Goal: Information Seeking & Learning: Learn about a topic

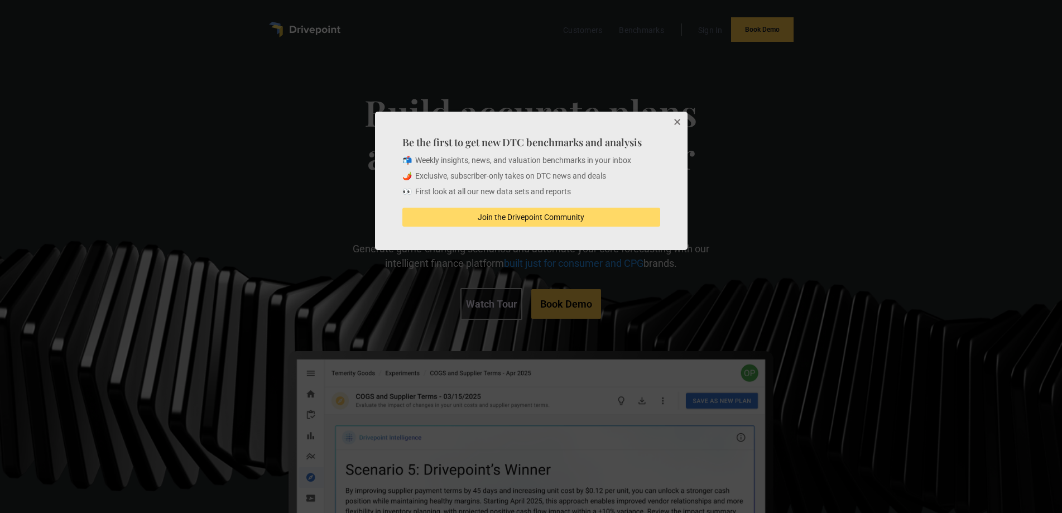
click at [674, 122] on button "Close" at bounding box center [676, 123] width 22 height 22
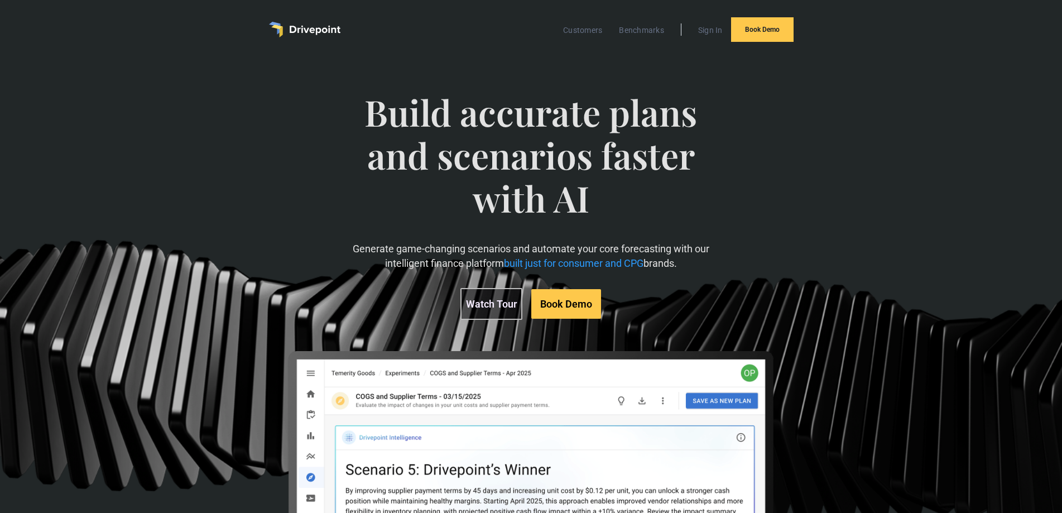
drag, startPoint x: 368, startPoint y: 114, endPoint x: 716, endPoint y: 265, distance: 379.5
click at [716, 265] on div "Build accurate plans and scenarios faster with AI Generate game-changing scenar…" at bounding box center [531, 349] width 611 height 561
copy div "Build accurate plans and scenarios faster with AI Generate game-changing scenar…"
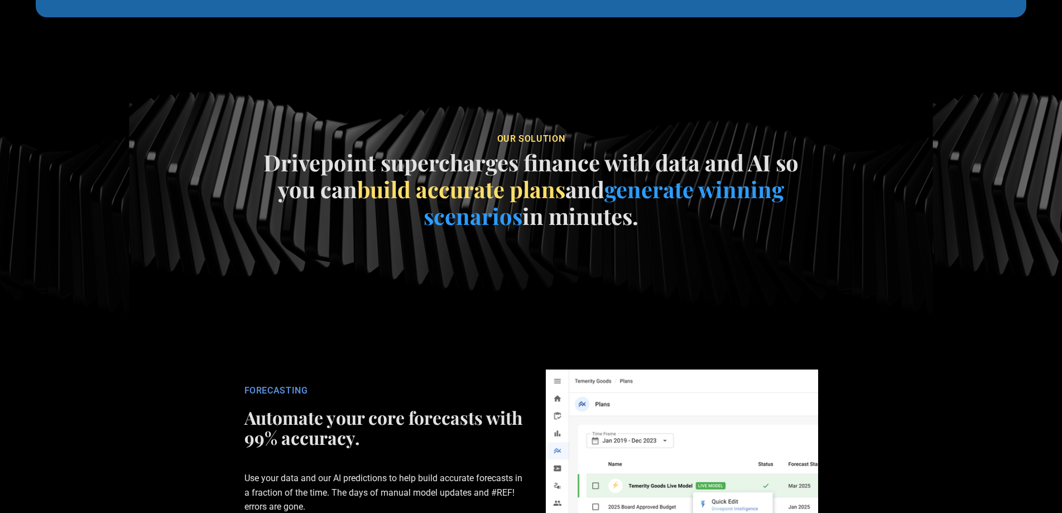
scroll to position [1451, 0]
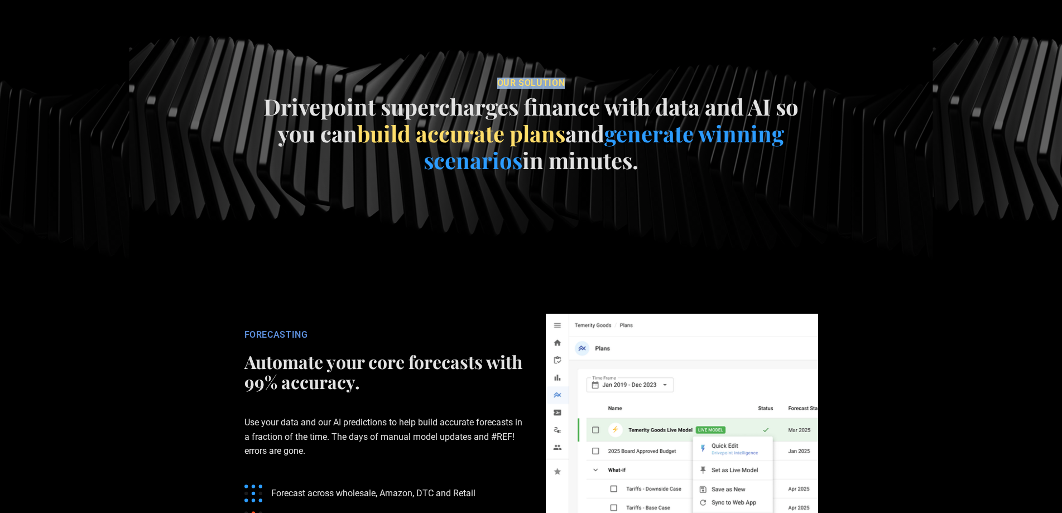
drag, startPoint x: 509, startPoint y: 167, endPoint x: 562, endPoint y: 166, distance: 53.0
click at [562, 88] on span "our soluTION" at bounding box center [531, 83] width 68 height 11
copy span "our soluTION"
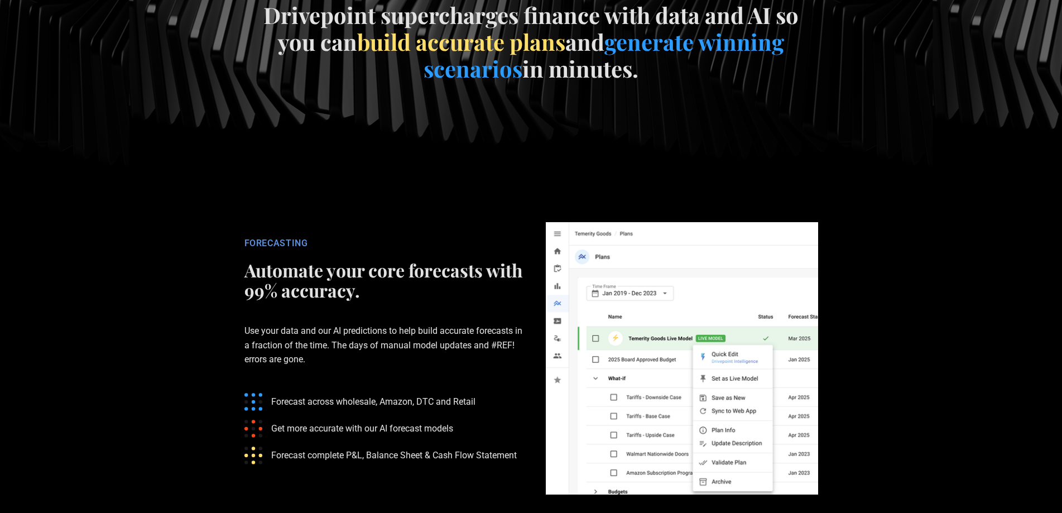
scroll to position [1563, 0]
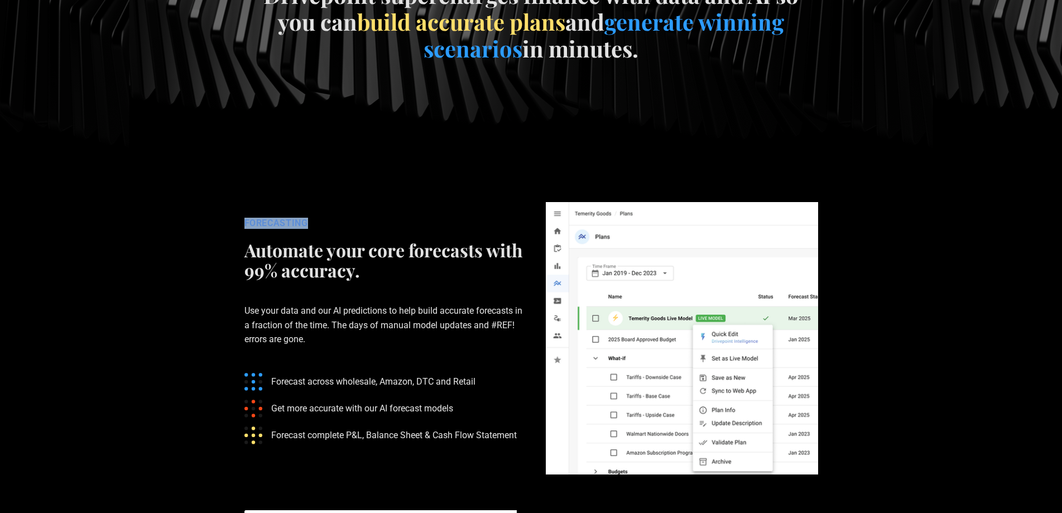
drag, startPoint x: 245, startPoint y: 308, endPoint x: 311, endPoint y: 308, distance: 66.4
click at [311, 229] on div "FORECASTING" at bounding box center [383, 223] width 279 height 11
copy div "FORECASTING"
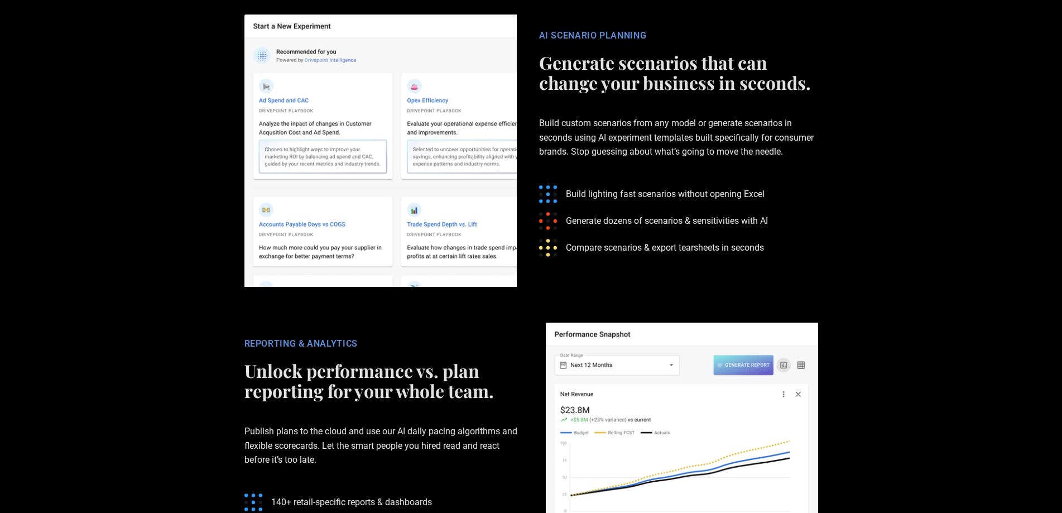
scroll to position [2065, 0]
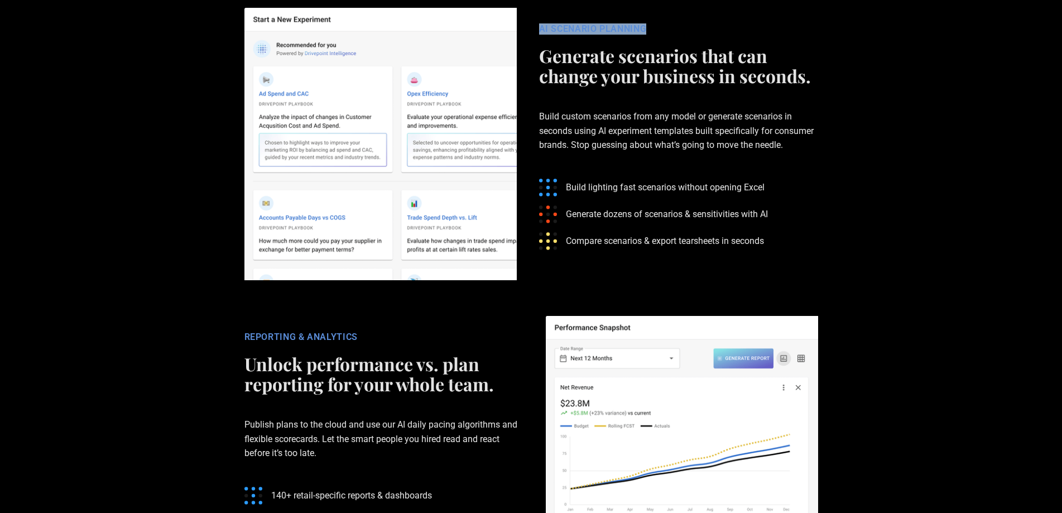
drag, startPoint x: 535, startPoint y: 109, endPoint x: 663, endPoint y: 111, distance: 128.4
click at [663, 111] on div "AI SCENARIO PLANNING Generate scenarios that can change your business in second…" at bounding box center [678, 143] width 301 height 241
copy div "AI SCENARIO PLANNING"
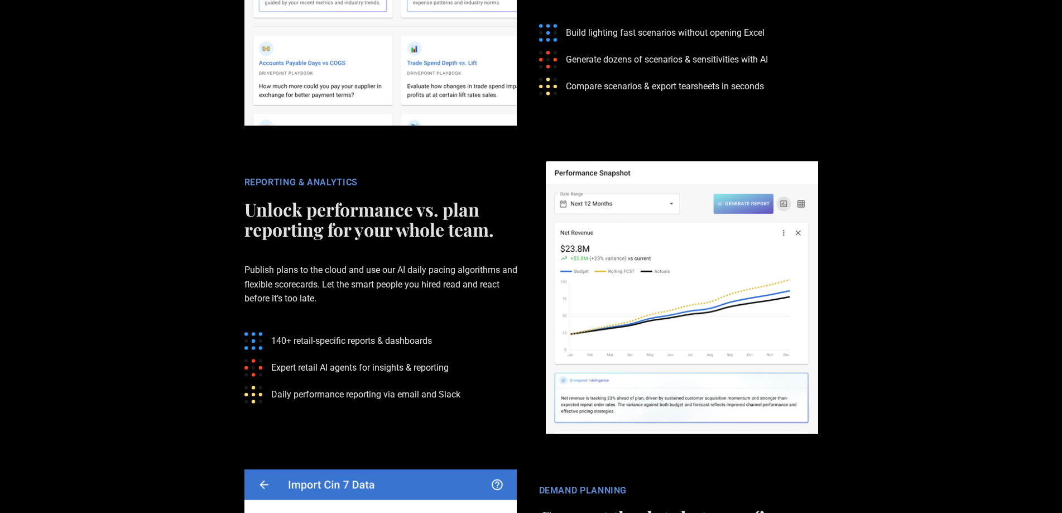
scroll to position [2233, 0]
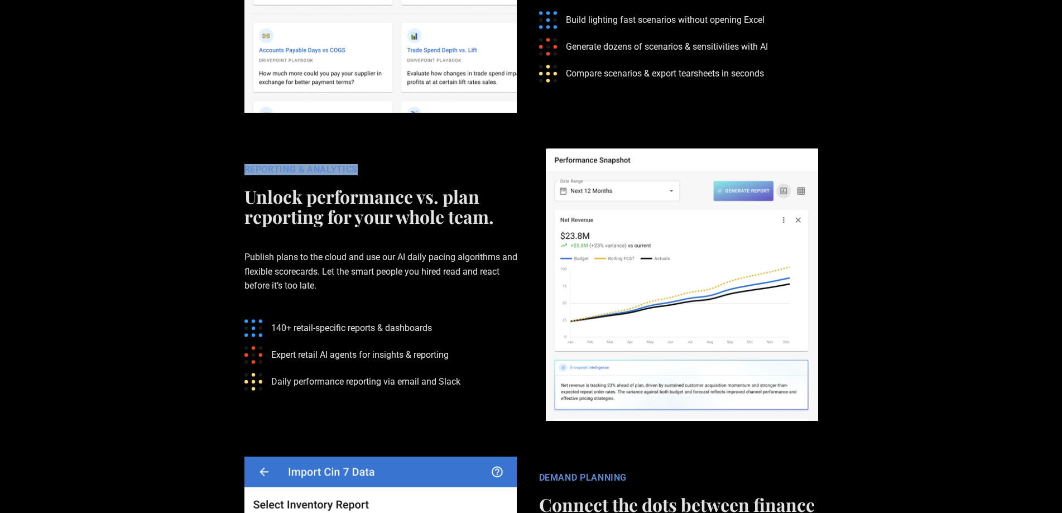
drag, startPoint x: 239, startPoint y: 252, endPoint x: 363, endPoint y: 252, distance: 123.3
copy div "REPORTING & ANALYTICS"
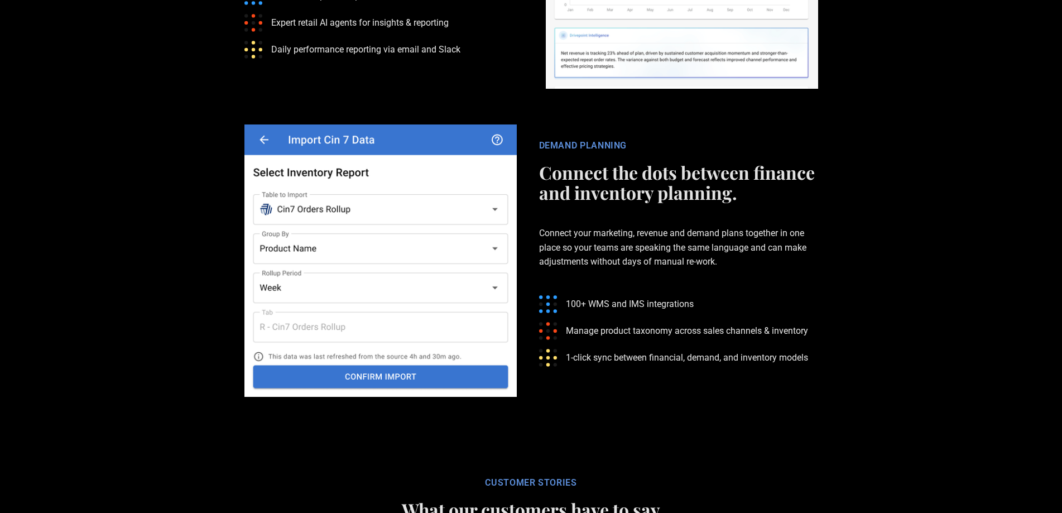
scroll to position [2623, 0]
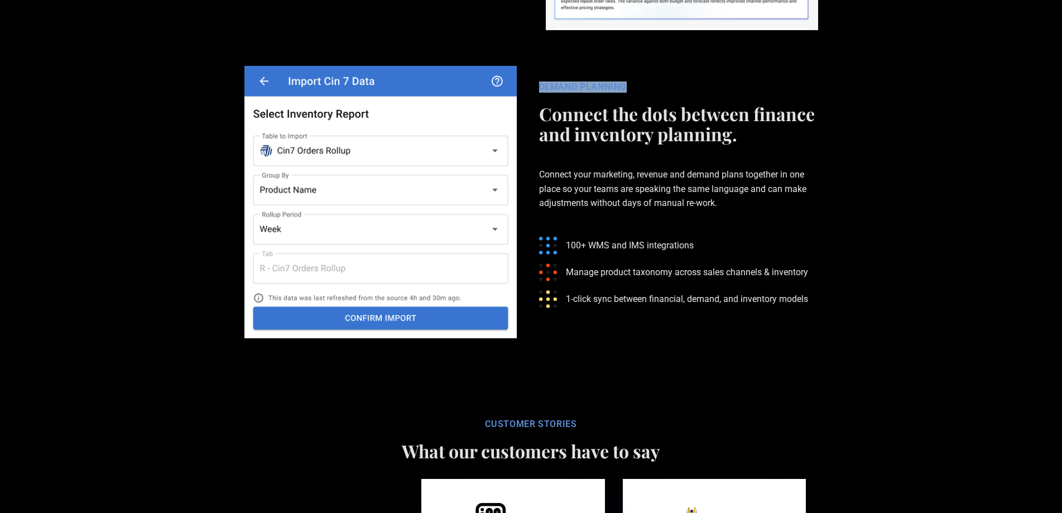
drag, startPoint x: 533, startPoint y: 174, endPoint x: 632, endPoint y: 174, distance: 98.8
copy div "DEMAND PLANNING"
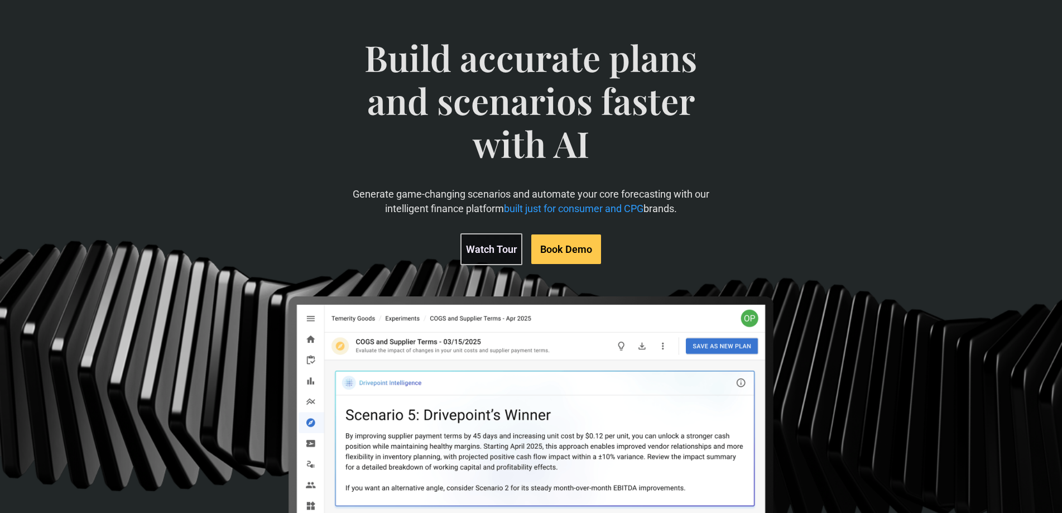
scroll to position [56, 0]
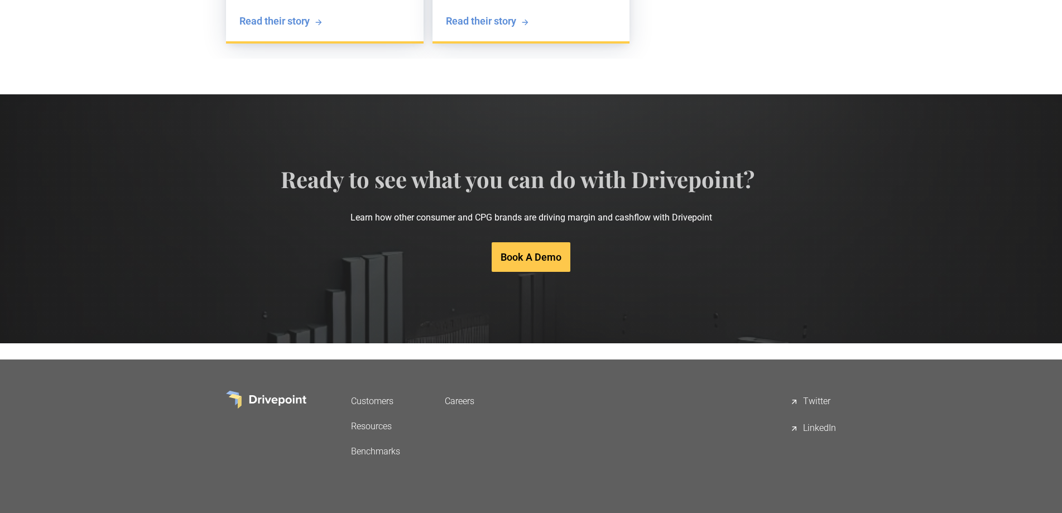
scroll to position [2256, 0]
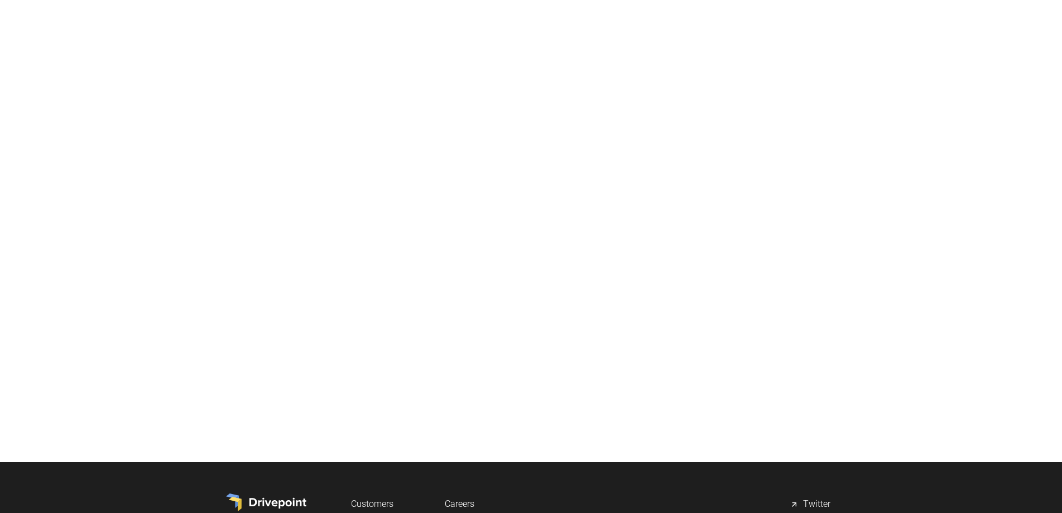
scroll to position [6924, 0]
